Goal: Task Accomplishment & Management: Use online tool/utility

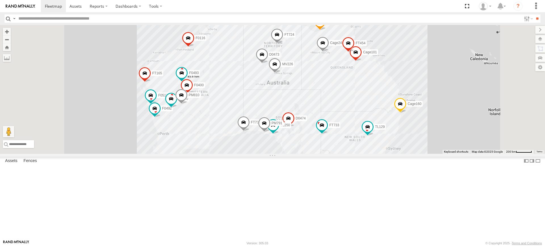
scroll to position [0, 0]
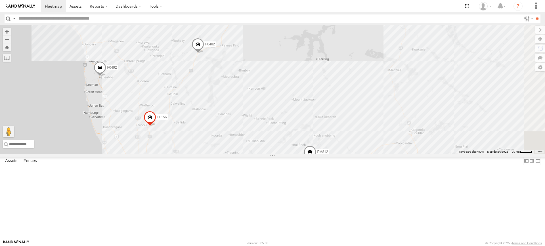
drag, startPoint x: 243, startPoint y: 172, endPoint x: 327, endPoint y: 127, distance: 95.5
click at [326, 128] on div "PM810 F0474 MV283 F0511 F0493 D0474 FT454 FT724 PM850 TL129 Cage160 Cage101 Cag…" at bounding box center [272, 89] width 545 height 129
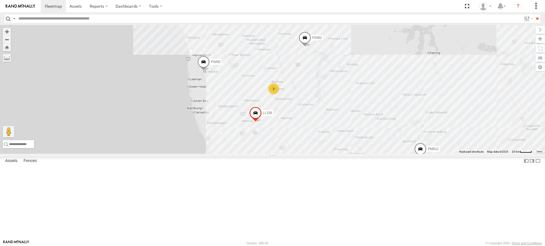
drag, startPoint x: 309, startPoint y: 53, endPoint x: 295, endPoint y: 126, distance: 74.1
click at [295, 126] on div "PM810 F0474 MV283 F0511 F0493 D0474 FT454 FT724 PM850 TL129 Cage160 Cage101 Cag…" at bounding box center [272, 89] width 545 height 129
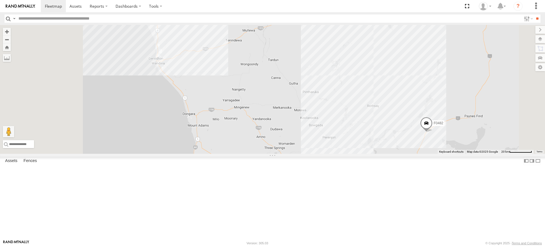
drag, startPoint x: 286, startPoint y: 77, endPoint x: 295, endPoint y: 150, distance: 73.1
click at [310, 154] on div "PM810 F0474 MV283 F0511 F0493 D0474 FT454 FT724 PM850 TL129 Cage160 Cage101 Cag…" at bounding box center [272, 89] width 545 height 129
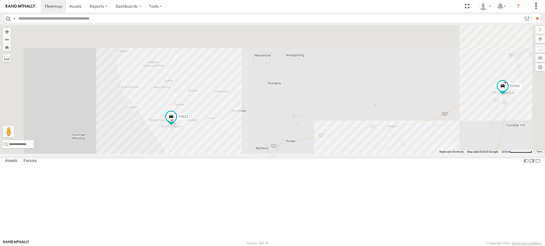
drag, startPoint x: 274, startPoint y: 191, endPoint x: 274, endPoint y: 207, distance: 16.2
click at [274, 154] on div "PM810 F0474 MV283 F0511 F0493 D0474 FT454 FT724 PM850 TL129 Cage160 Cage101 Cag…" at bounding box center [272, 89] width 545 height 129
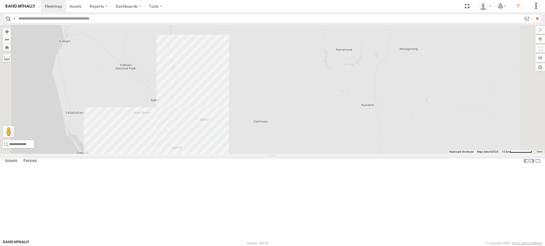
drag, startPoint x: 263, startPoint y: 113, endPoint x: 263, endPoint y: 124, distance: 11.1
click at [263, 124] on div "PM810 F0474 MV283 F0511 F0493 D0474 FT454 FT724 PM850 TL129 Cage160 Cage101 Cag…" at bounding box center [272, 89] width 545 height 129
click at [0, 0] on label at bounding box center [0, 0] width 0 height 0
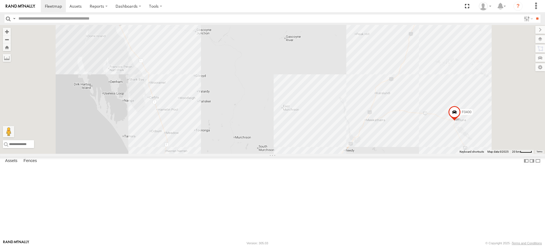
drag, startPoint x: 265, startPoint y: 117, endPoint x: 262, endPoint y: 206, distance: 88.8
click at [262, 154] on div "PM810 F0474 MV283 F0511 F0493 D0474 FT454 FT724 PM850 TL129 Cage160 Cage101 Cag…" at bounding box center [272, 89] width 545 height 129
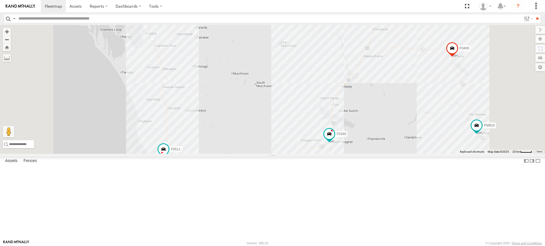
drag, startPoint x: 244, startPoint y: 179, endPoint x: 242, endPoint y: 113, distance: 65.8
click at [242, 113] on div "PM810 F0474 MV283 F0511 F0493 D0474 FT454 FT724 PM850 TL129 Cage160 Cage101 Cag…" at bounding box center [272, 89] width 545 height 129
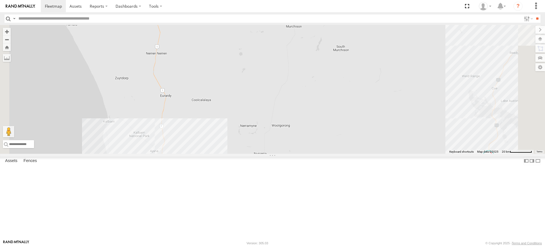
click at [233, 154] on div "PM810 F0474 MV283 F0511 F0493 D0474 FT454 FT724 PM850 TL129 Cage160 Cage101 Cag…" at bounding box center [272, 89] width 545 height 129
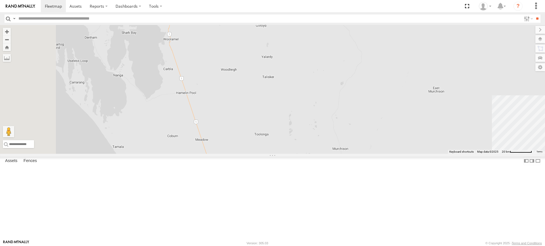
drag, startPoint x: 275, startPoint y: 76, endPoint x: 321, endPoint y: 198, distance: 130.8
click at [321, 154] on div "PM810 F0474 MV283 F0511 F0493 D0474 FT454 FT724 PM850 TL129 Cage160 Cage101 Cag…" at bounding box center [272, 89] width 545 height 129
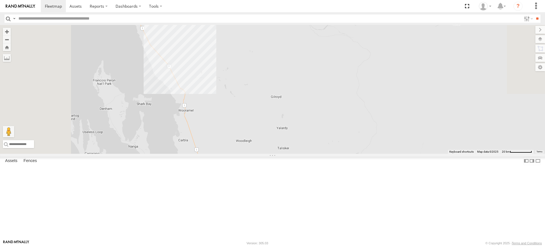
drag, startPoint x: 282, startPoint y: 134, endPoint x: 292, endPoint y: 176, distance: 43.3
click at [292, 154] on div "PM810 F0474 MV283 F0511 F0493 D0474 FT454 FT724 PM850 TL129 Cage160 Cage101 Cag…" at bounding box center [272, 89] width 545 height 129
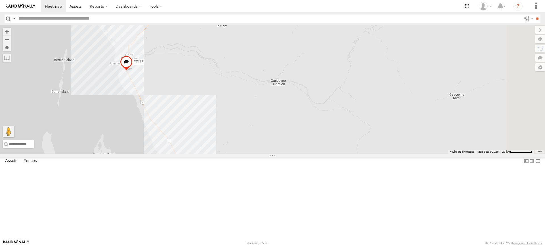
drag, startPoint x: 237, startPoint y: 49, endPoint x: 237, endPoint y: 123, distance: 74.0
click at [237, 123] on div "PM810 F0474 MV283 F0511 F0493 D0474 FT454 FT724 PM850 TL129 Cage160 Cage101 Cag…" at bounding box center [272, 89] width 545 height 129
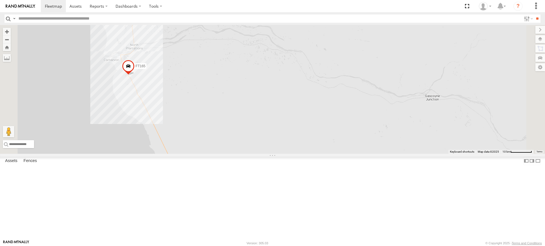
click at [192, 101] on div "PM810 F0474 MV283 F0511 F0493 D0474 FT454 FT724 PM850 TL129 Cage160 Cage101 Cag…" at bounding box center [272, 89] width 545 height 129
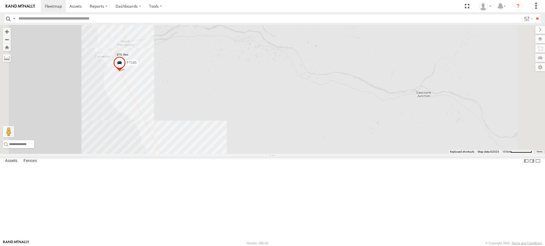
drag, startPoint x: 243, startPoint y: 164, endPoint x: 224, endPoint y: 126, distance: 42.4
click at [224, 126] on div "PM810 F0474 MV283 F0511 F0493 D0474 FT454 FT724 PM850 TL129 Cage160 Cage101 Cag…" at bounding box center [272, 89] width 545 height 129
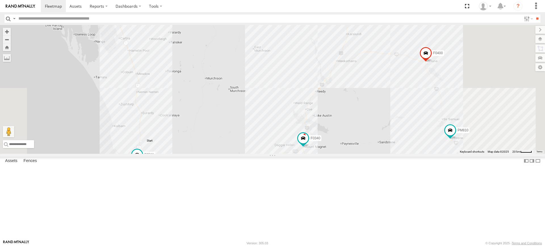
drag, startPoint x: 237, startPoint y: 59, endPoint x: 233, endPoint y: 35, distance: 24.8
click at [233, 35] on div "PM810 F0474 MV283 F0511 F0493 D0474 FT454 FT724 PM850 TL129 Cage160 Cage101 Cag…" at bounding box center [272, 89] width 545 height 129
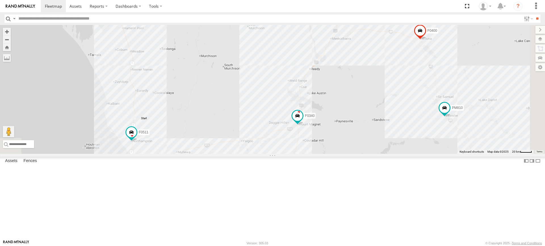
drag, startPoint x: 239, startPoint y: 186, endPoint x: 239, endPoint y: 195, distance: 9.4
click at [239, 154] on div "PM810 F0474 MV283 F0511 F0493 D0474 FT454 FT724 PM850 TL129 Cage160 Cage101 Cag…" at bounding box center [272, 89] width 545 height 129
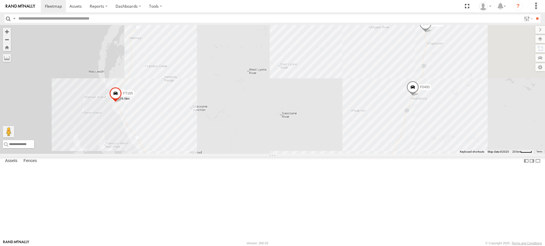
drag, startPoint x: 311, startPoint y: 45, endPoint x: 357, endPoint y: 257, distance: 217.1
click at [357, 246] on html at bounding box center [272, 123] width 545 height 246
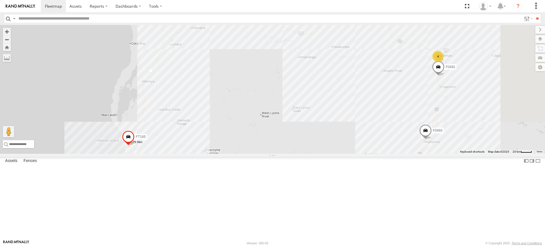
click at [0, 0] on label at bounding box center [0, 0] width 0 height 0
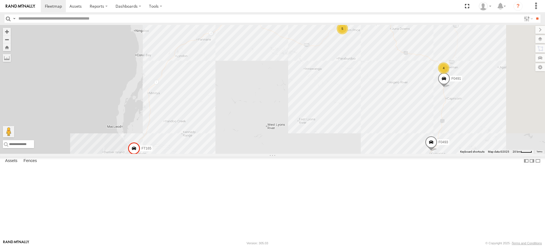
drag, startPoint x: 329, startPoint y: 119, endPoint x: 332, endPoint y: 138, distance: 19.3
click at [332, 138] on div "PM810 F0474 MV283 F0511 F0493 D0474 FT454 FT724 PM850 TL129 Cage160 Cage101 Cag…" at bounding box center [272, 89] width 545 height 129
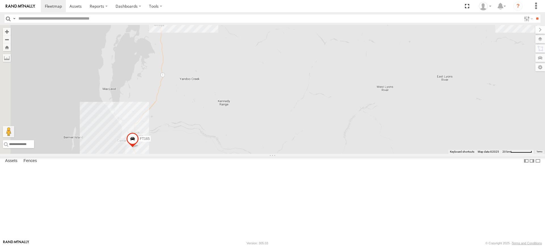
drag, startPoint x: 254, startPoint y: 158, endPoint x: 302, endPoint y: 86, distance: 86.4
click at [302, 86] on div "PM810 F0474 MV283 F0511 F0493 D0474 FT454 FT724 PM850 TL129 Cage160 Cage101 Cag…" at bounding box center [272, 89] width 545 height 129
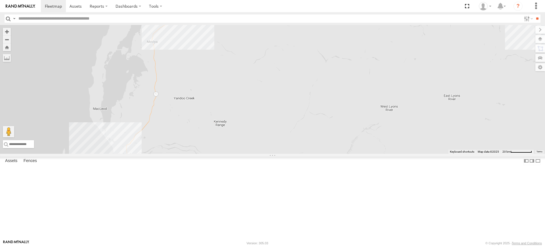
drag, startPoint x: 242, startPoint y: 77, endPoint x: 239, endPoint y: 100, distance: 23.4
click at [239, 100] on div "PM810 F0474 MV283 F0511 F0493 D0474 FT454 FT724 PM850 TL129 Cage160 Cage101 Cag…" at bounding box center [272, 89] width 545 height 129
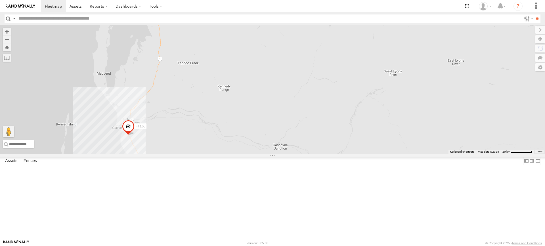
drag, startPoint x: 201, startPoint y: 193, endPoint x: 207, endPoint y: 154, distance: 39.5
click at [207, 154] on div "PM810 F0474 MV283 F0511 F0493 D0474 FT454 FT724 PM850 TL129 Cage160 Cage101 Cag…" at bounding box center [272, 89] width 545 height 129
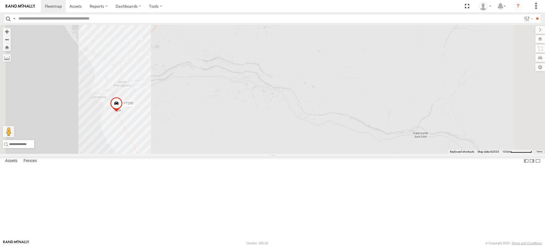
click at [179, 136] on div "PM810 F0474 MV283 F0511 F0493 D0474 FT454 FT724 PM850 TL129 Cage160 Cage101 Cag…" at bounding box center [272, 89] width 545 height 129
drag, startPoint x: 246, startPoint y: 103, endPoint x: 242, endPoint y: 127, distance: 24.1
click at [235, 131] on div "PM810 F0474 MV283 F0511 F0493 D0474 FT454 FT724 PM850 TL129 Cage160 Cage101 Cag…" at bounding box center [272, 89] width 545 height 129
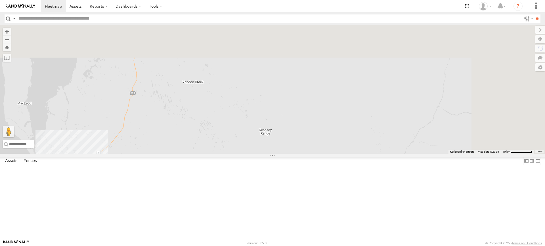
drag, startPoint x: 262, startPoint y: 100, endPoint x: 224, endPoint y: 189, distance: 96.6
click at [224, 154] on div "PM810 F0474 MV283 F0511 F0493 D0474 FT454 FT724 PM850 TL129 Cage160 Cage101 Cag…" at bounding box center [272, 89] width 545 height 129
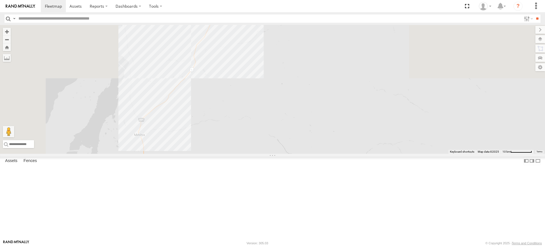
drag, startPoint x: 230, startPoint y: 87, endPoint x: 265, endPoint y: 172, distance: 92.4
click at [247, 154] on div "PM810 F0474 MV283 F0511 F0493 D0474 FT454 FT724 PM850 TL129 Cage160 Cage101 Cag…" at bounding box center [272, 89] width 545 height 129
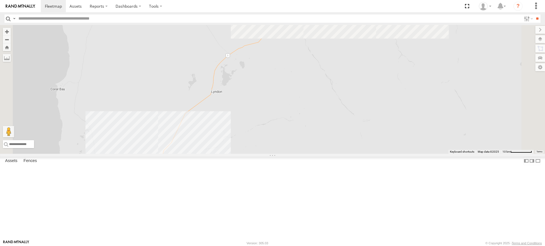
drag, startPoint x: 303, startPoint y: 136, endPoint x: 277, endPoint y: 207, distance: 76.4
click at [277, 154] on div "PM810 F0474 MV283 F0511 F0493 D0474 FT454 FT724 PM850 TL129 Cage160 Cage101 Cag…" at bounding box center [272, 89] width 545 height 129
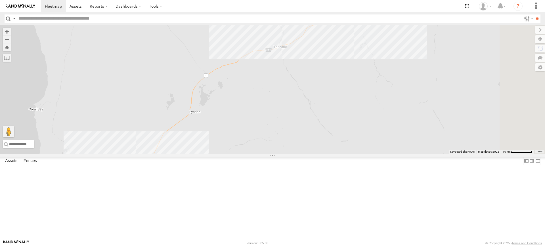
drag, startPoint x: 347, startPoint y: 100, endPoint x: 276, endPoint y: 167, distance: 97.9
click at [276, 154] on div "PM810 F0474 MV283 F0511 F0493 D0474 FT454 FT724 PM850 TL129 Cage160 Cage101 Cag…" at bounding box center [272, 89] width 545 height 129
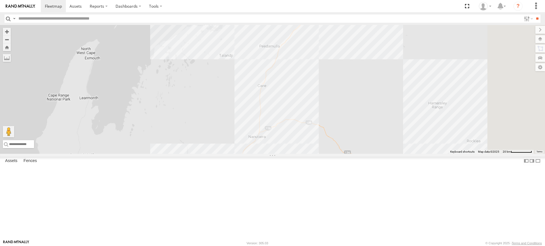
drag, startPoint x: 358, startPoint y: 83, endPoint x: 305, endPoint y: 176, distance: 107.7
click at [305, 154] on div "PM810 F0474 MV283 F0511 F0493 D0474 FT454 FT724 PM850 TL129 Cage160 Cage101 Cag…" at bounding box center [272, 89] width 545 height 129
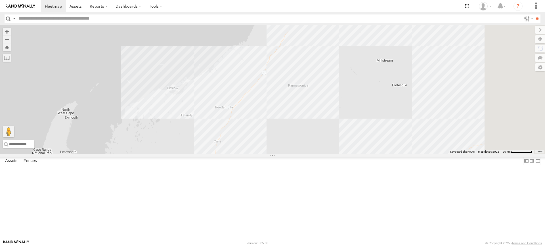
drag, startPoint x: 358, startPoint y: 94, endPoint x: 309, endPoint y: 156, distance: 79.2
click at [309, 154] on div "PM810 F0474 MV283 F0511 F0493 D0474 FT454 FT724 PM850 TL129 Cage160 Cage101 Cag…" at bounding box center [272, 89] width 545 height 129
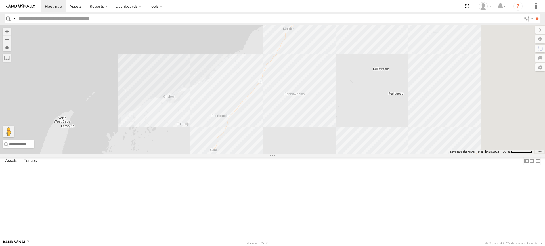
click at [357, 77] on div "PM810 F0474 MV283 F0511 F0493 D0474 FT454 FT724 PM850 TL129 Cage160 Cage101 Cag…" at bounding box center [272, 89] width 545 height 129
click at [290, 34] on img "Start" at bounding box center [286, 30] width 8 height 8
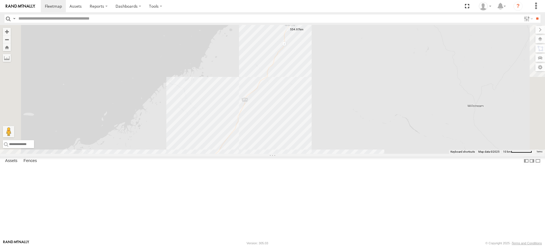
drag, startPoint x: 388, startPoint y: 182, endPoint x: 384, endPoint y: 152, distance: 30.3
click at [384, 152] on div "PM810 F0474 MV283 F0511 F0493 D0474 FT454 FT724 PM850 TL129 Cage160 Cage101 Cag…" at bounding box center [272, 89] width 545 height 129
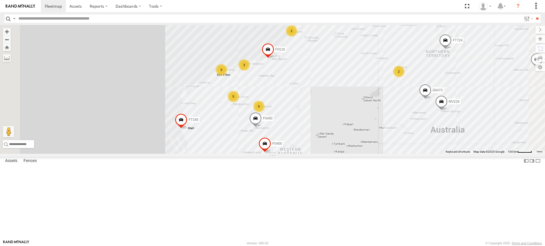
drag, startPoint x: 255, startPoint y: 122, endPoint x: 237, endPoint y: 102, distance: 26.9
click at [237, 102] on div "PM810 F0474 MV283 F0511 F0493 D0474 FT454 FT724 PM850 TL129 Cage160 Cage101 Cag…" at bounding box center [272, 89] width 545 height 129
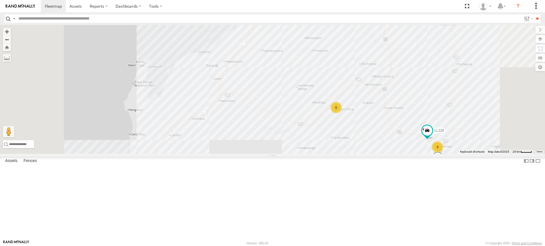
drag, startPoint x: 348, startPoint y: 184, endPoint x: 339, endPoint y: 151, distance: 34.3
click at [339, 151] on div "PM810 F0474 MV283 F0511 F0493 D0474 FT454 FT724 PM850 TL129 Cage160 Cage101 Cag…" at bounding box center [272, 89] width 545 height 129
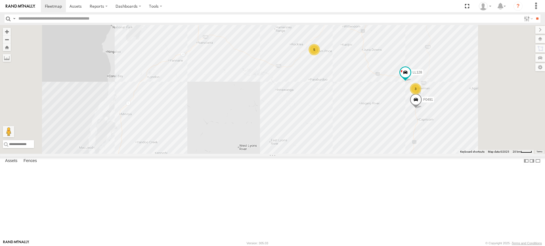
drag, startPoint x: 325, startPoint y: 174, endPoint x: 310, endPoint y: 143, distance: 34.8
click at [310, 143] on div "PM810 F0474 MV283 F0511 F0493 D0474 FT454 FT724 PM850 TL129 Cage160 Cage101 Cag…" at bounding box center [272, 89] width 545 height 129
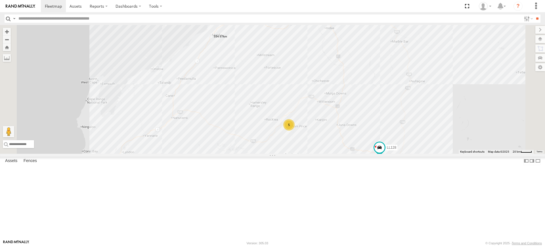
drag, startPoint x: 319, startPoint y: 101, endPoint x: 293, endPoint y: 178, distance: 81.3
click at [293, 154] on div "PM810 F0474 MV283 F0511 F0493 D0474 FT454 FT724 PM850 TL129 Cage160 Cage101 Cag…" at bounding box center [272, 89] width 545 height 129
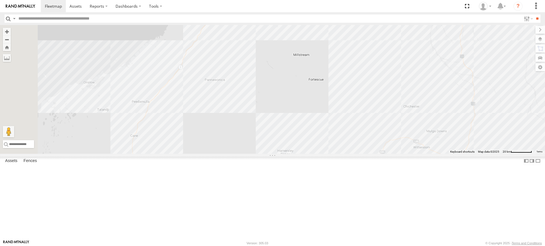
drag, startPoint x: 307, startPoint y: 72, endPoint x: 307, endPoint y: 82, distance: 9.6
click at [307, 82] on div "PM810 F0474 MV283 F0511 F0493 D0474 FT454 FT724 PM850 TL129 Cage160 Cage101 Cag…" at bounding box center [272, 89] width 545 height 129
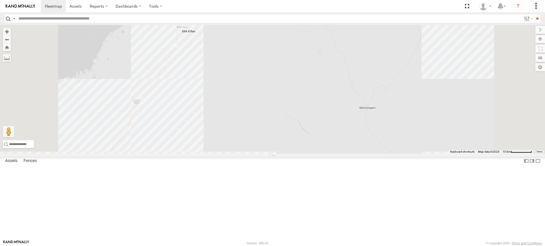
drag, startPoint x: 339, startPoint y: 116, endPoint x: 339, endPoint y: 123, distance: 6.8
click at [339, 123] on div "PM810 F0474 MV283 F0511 F0493 D0474 FT454 FT724 PM850 TL129 Cage160 Cage101 Cag…" at bounding box center [272, 89] width 545 height 129
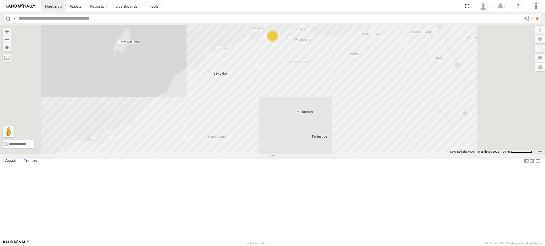
click at [0, 0] on label at bounding box center [0, 0] width 0 height 0
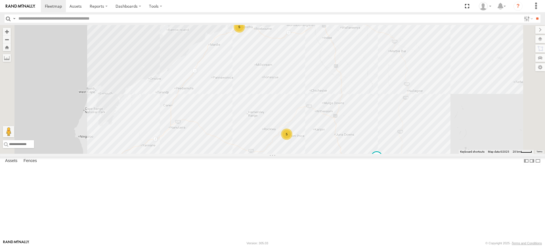
drag, startPoint x: 307, startPoint y: 188, endPoint x: 296, endPoint y: 136, distance: 53.5
click at [296, 136] on div "PM810 F0474 MV283 F0511 F0493 D0474 FT454 FT724 PM850 TL129 Cage160 Cage101 Cag…" at bounding box center [272, 89] width 545 height 129
drag, startPoint x: 296, startPoint y: 136, endPoint x: 318, endPoint y: 194, distance: 62.4
click at [318, 154] on div "PM810 F0474 MV283 F0511 F0493 D0474 FT454 FT724 PM850 TL129 Cage160 Cage101 Cag…" at bounding box center [272, 89] width 545 height 129
